Goal: Go to known website: Access a specific website the user already knows

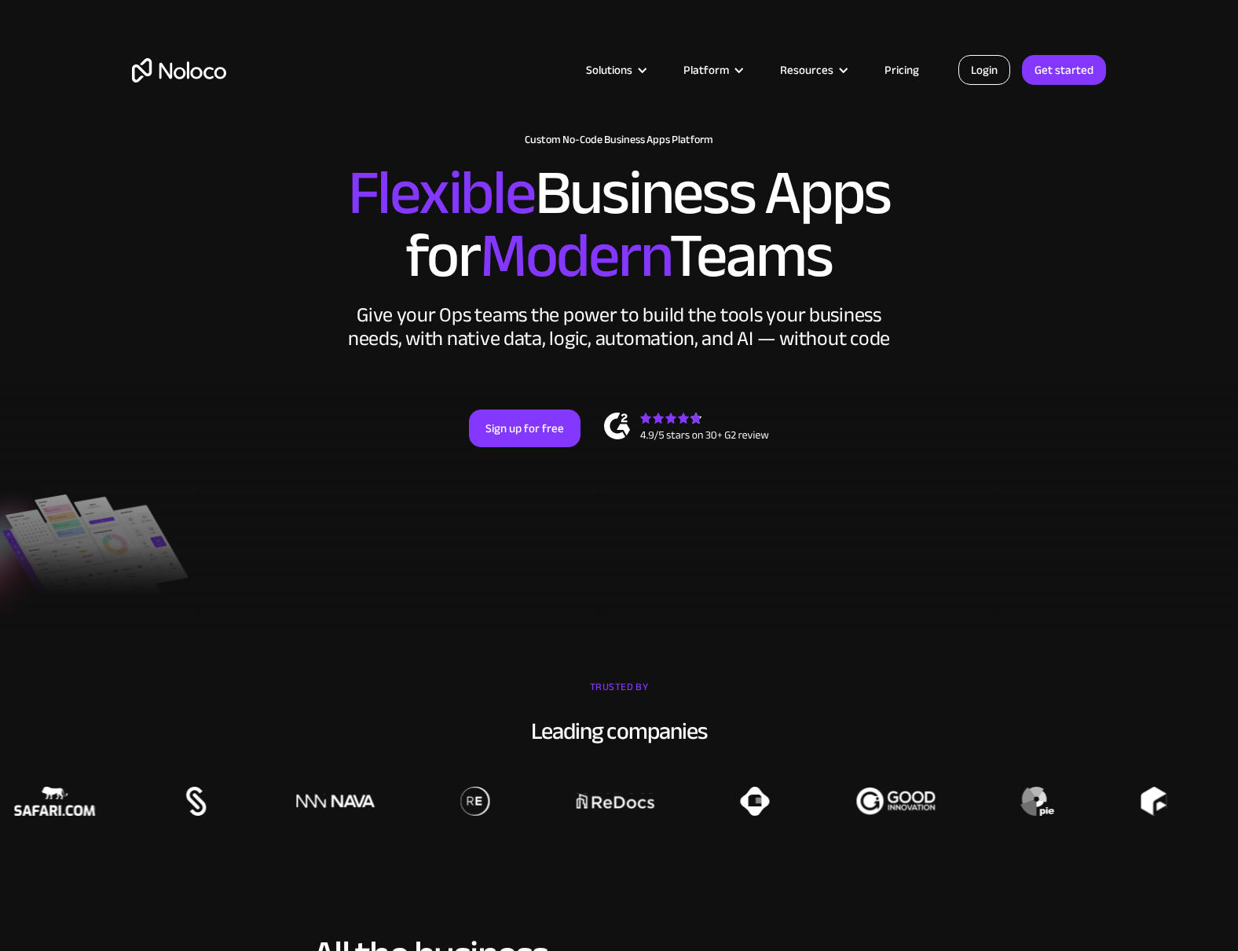
click at [997, 67] on link "Login" at bounding box center [985, 70] width 52 height 30
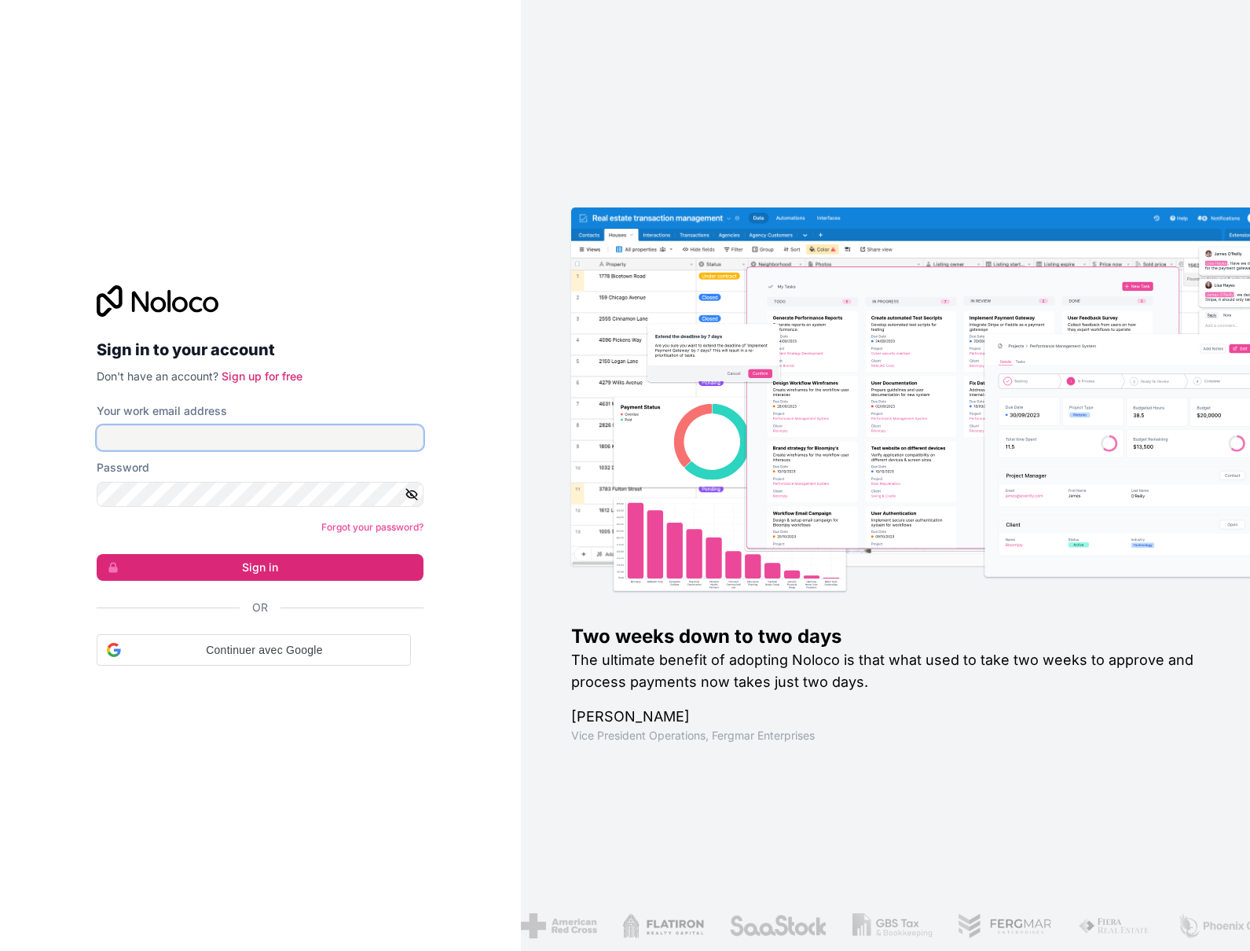
type input "f.allombert@cogis-formation.fr"
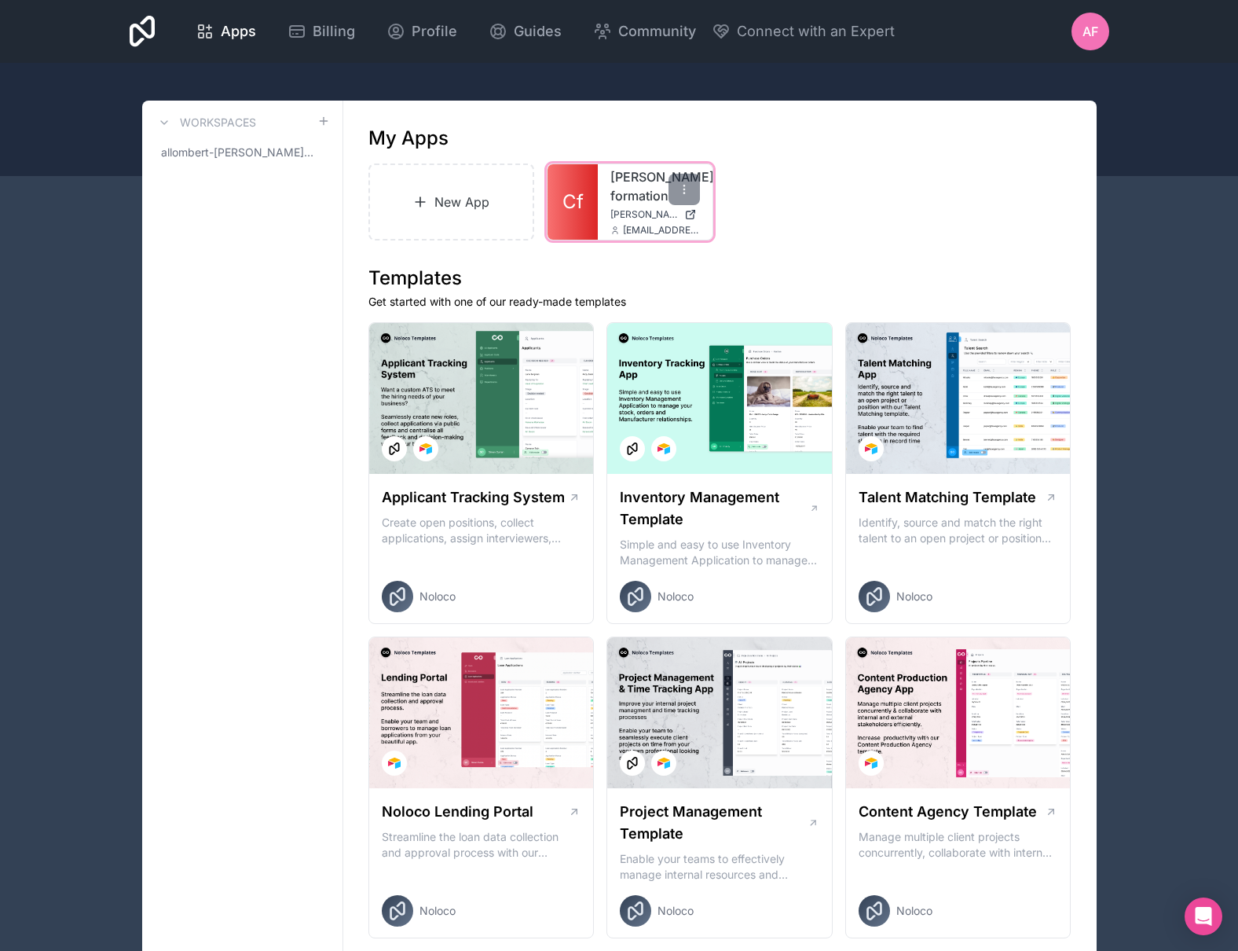
click at [635, 222] on div "cogis-formation cogis-formation.noloco.co f.allombert@cogis-formation.fr" at bounding box center [655, 201] width 115 height 75
click at [647, 218] on span "cogis-formation.noloco.co" at bounding box center [644, 214] width 68 height 13
